Goal: Information Seeking & Learning: Compare options

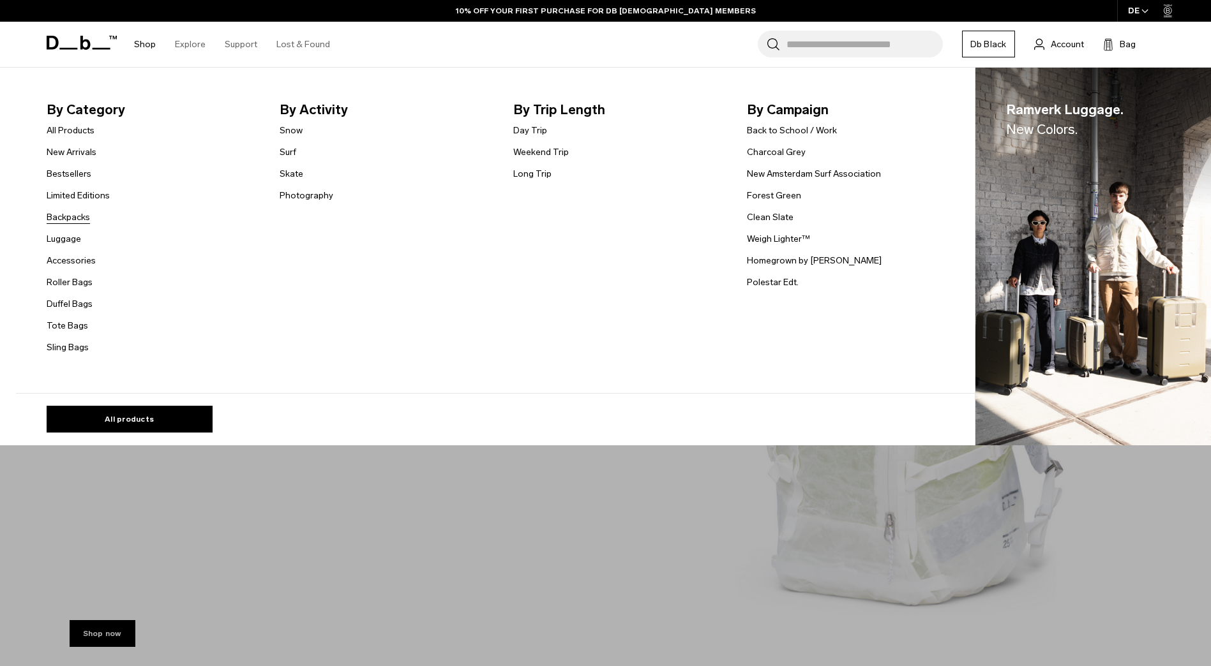
click at [85, 221] on link "Backpacks" at bounding box center [68, 217] width 43 height 13
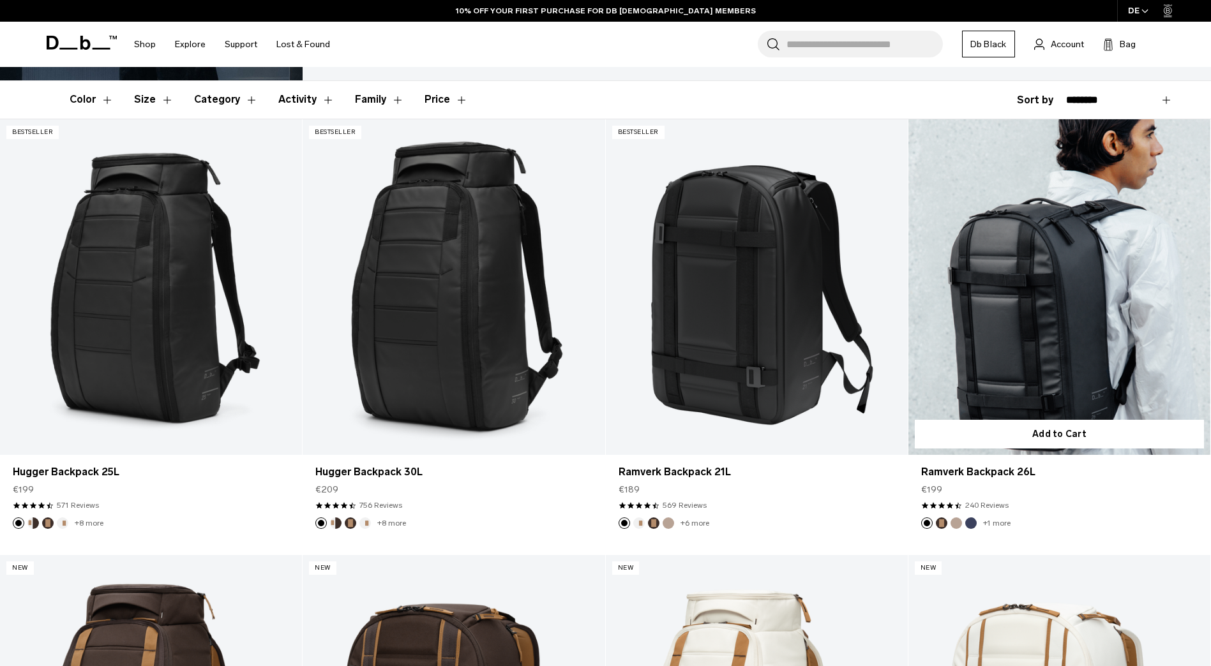
click at [1027, 287] on link "Ramverk Backpack 26L" at bounding box center [1059, 287] width 302 height 336
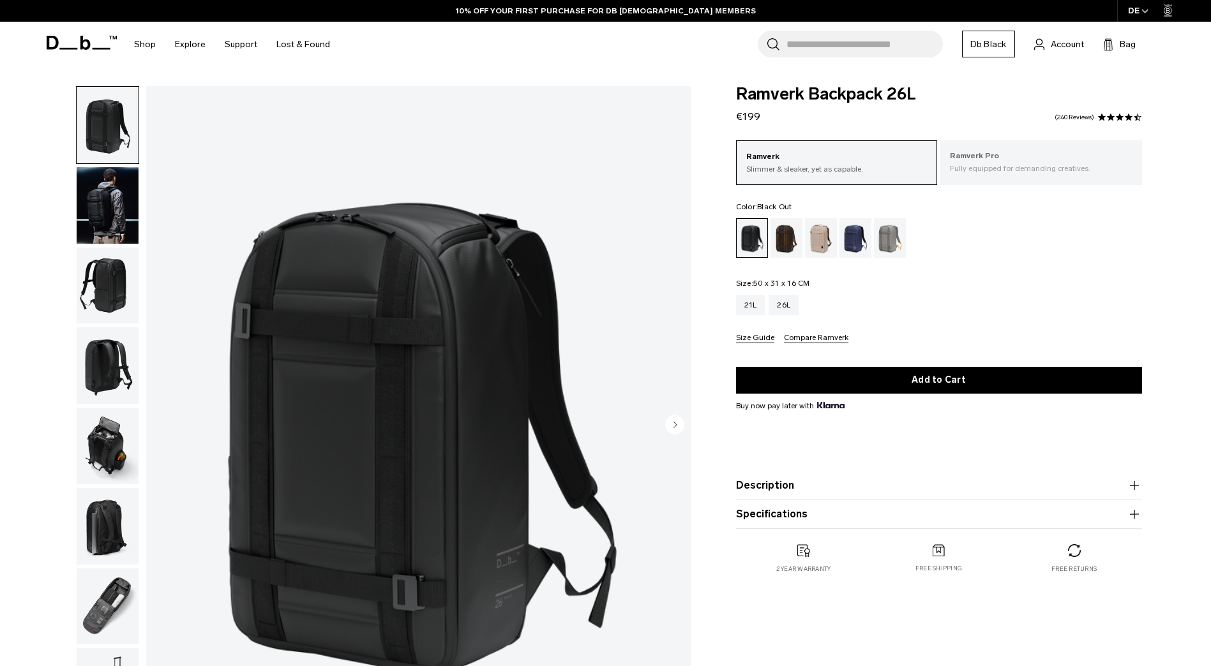
click at [1064, 158] on p "Ramverk Pro" at bounding box center [1041, 156] width 183 height 13
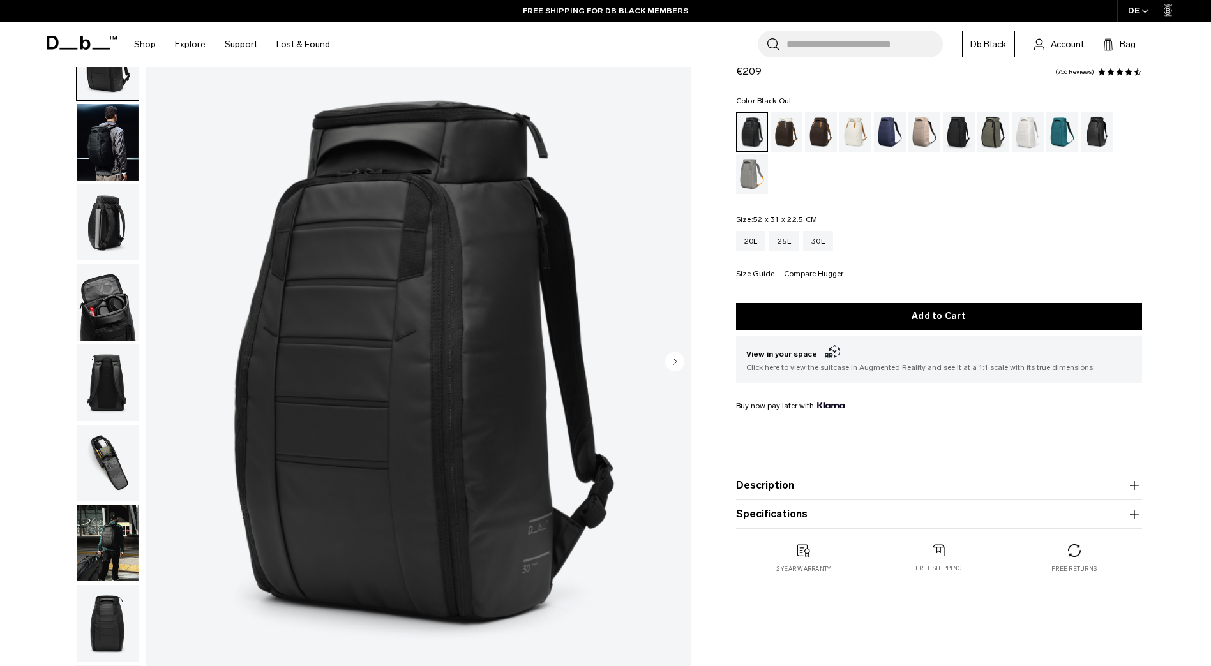
scroll to position [191, 0]
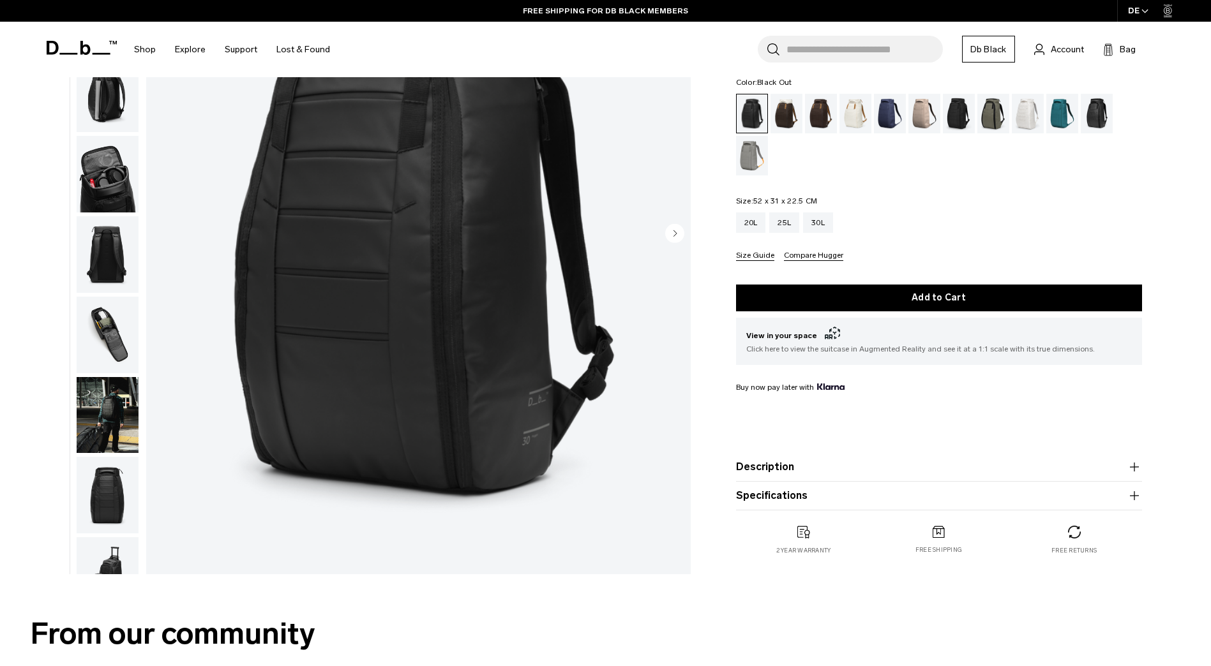
click at [792, 467] on button "Description" at bounding box center [939, 466] width 406 height 15
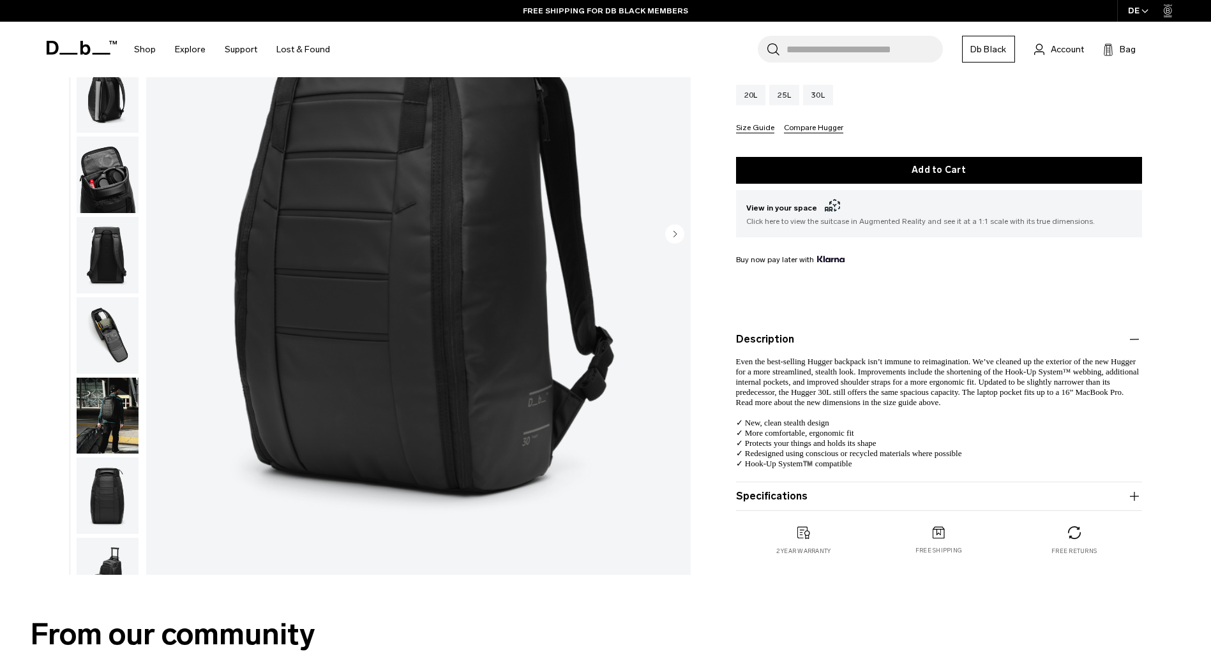
click at [780, 346] on button "Description" at bounding box center [939, 339] width 406 height 15
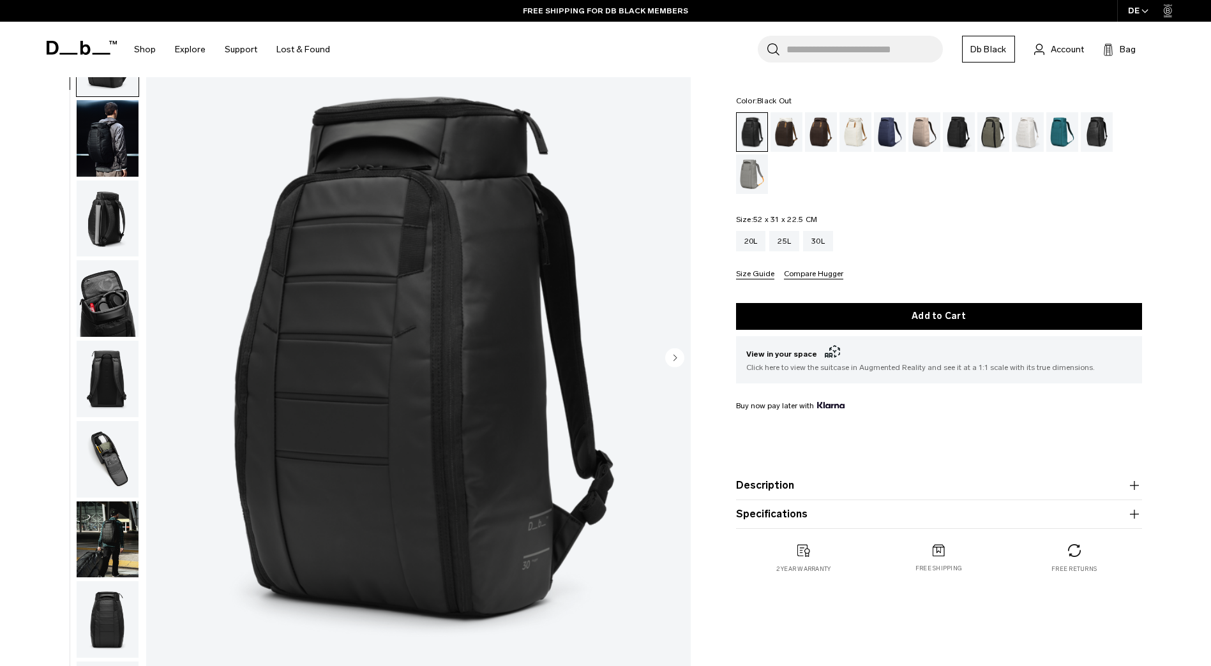
scroll to position [64, 0]
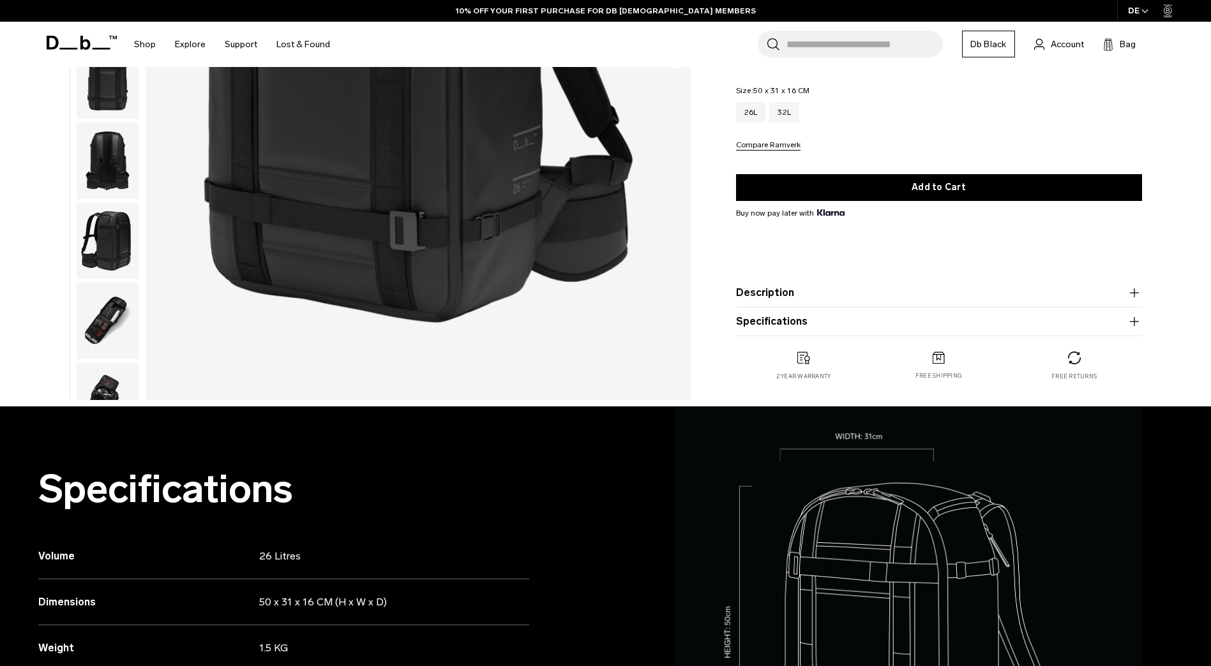
scroll to position [191, 0]
